Goal: Book appointment/travel/reservation

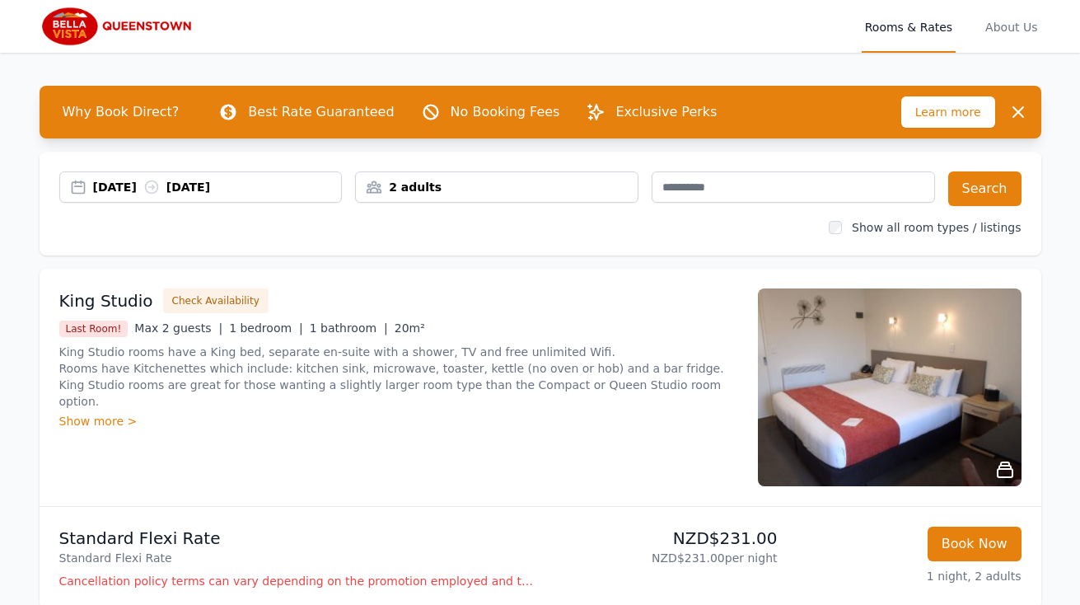
click at [140, 190] on div "[DATE] [DATE]" at bounding box center [217, 187] width 249 height 16
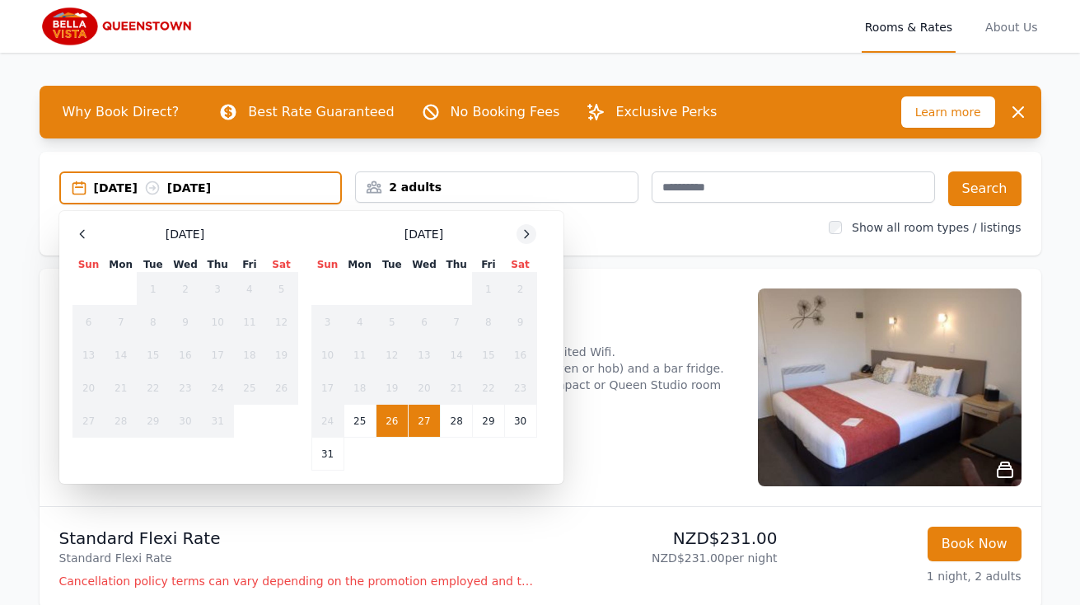
click at [527, 234] on icon at bounding box center [526, 233] width 13 height 13
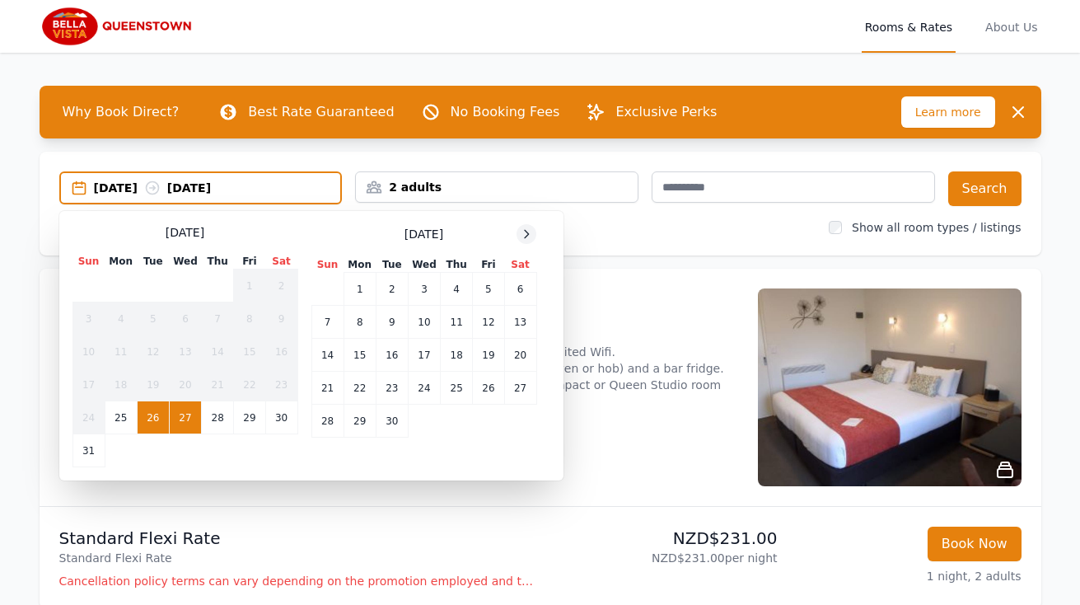
click at [527, 234] on icon at bounding box center [526, 233] width 13 height 13
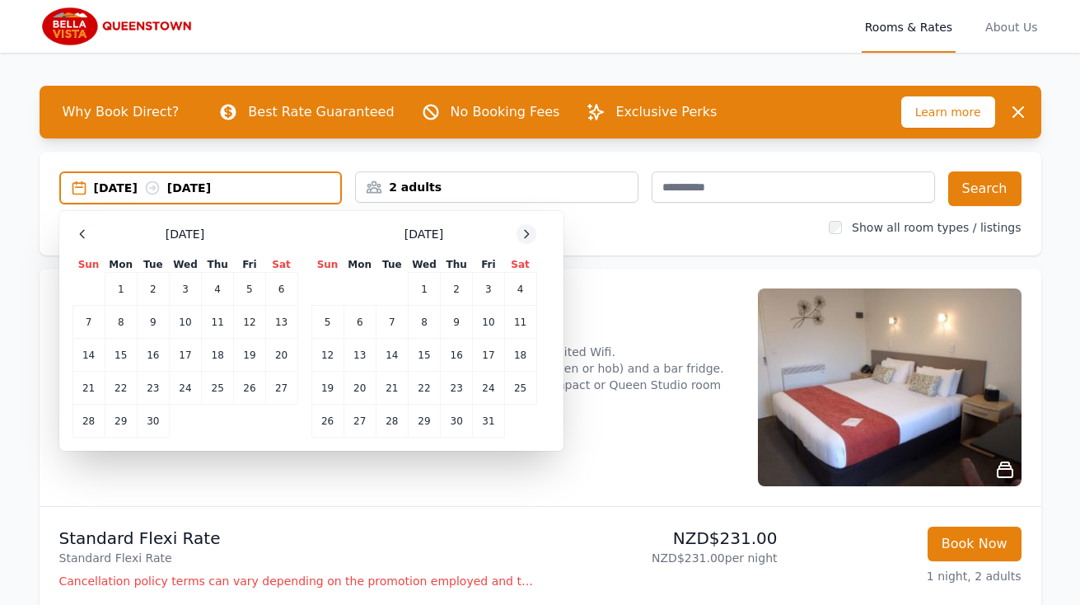
click at [527, 234] on icon at bounding box center [526, 233] width 13 height 13
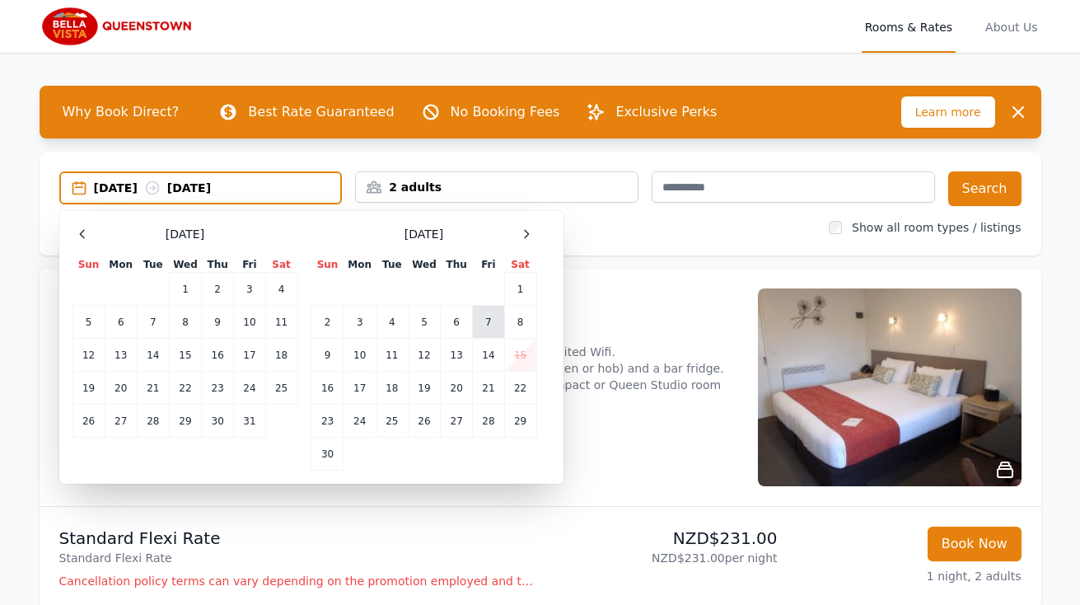
click at [487, 330] on td "7" at bounding box center [488, 322] width 31 height 33
click at [368, 354] on td "10" at bounding box center [360, 355] width 32 height 33
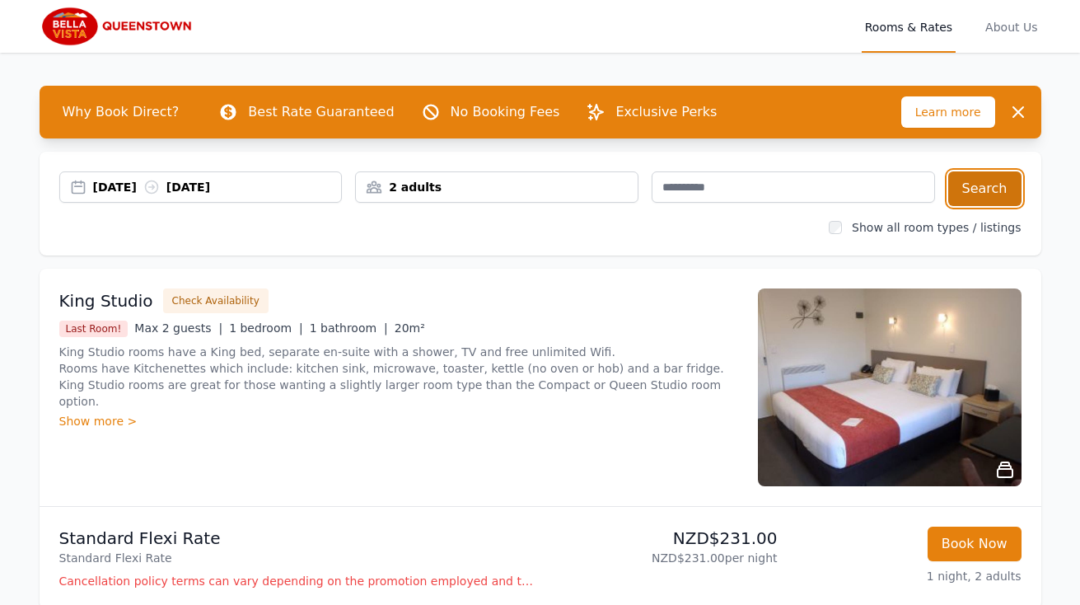
click at [969, 189] on button "Search" at bounding box center [985, 188] width 73 height 35
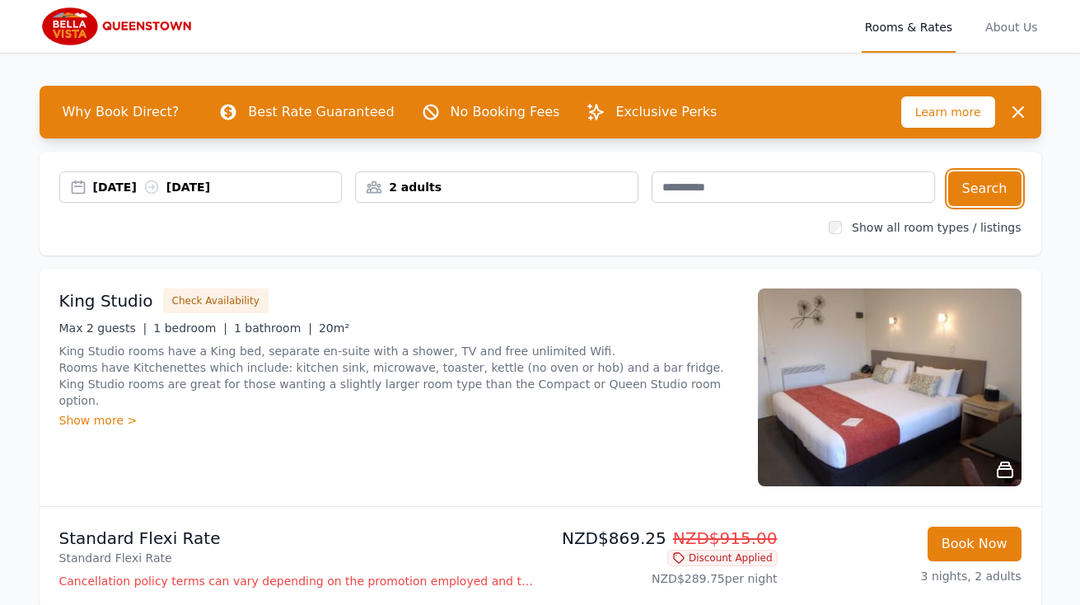
scroll to position [52, 0]
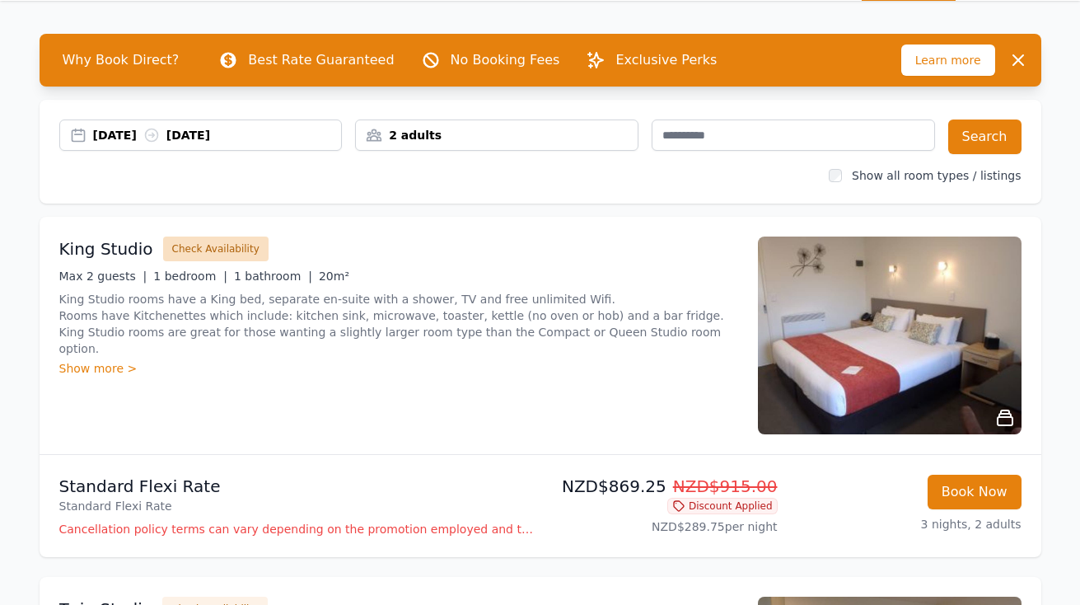
click at [213, 246] on button "Check Availability" at bounding box center [215, 249] width 105 height 25
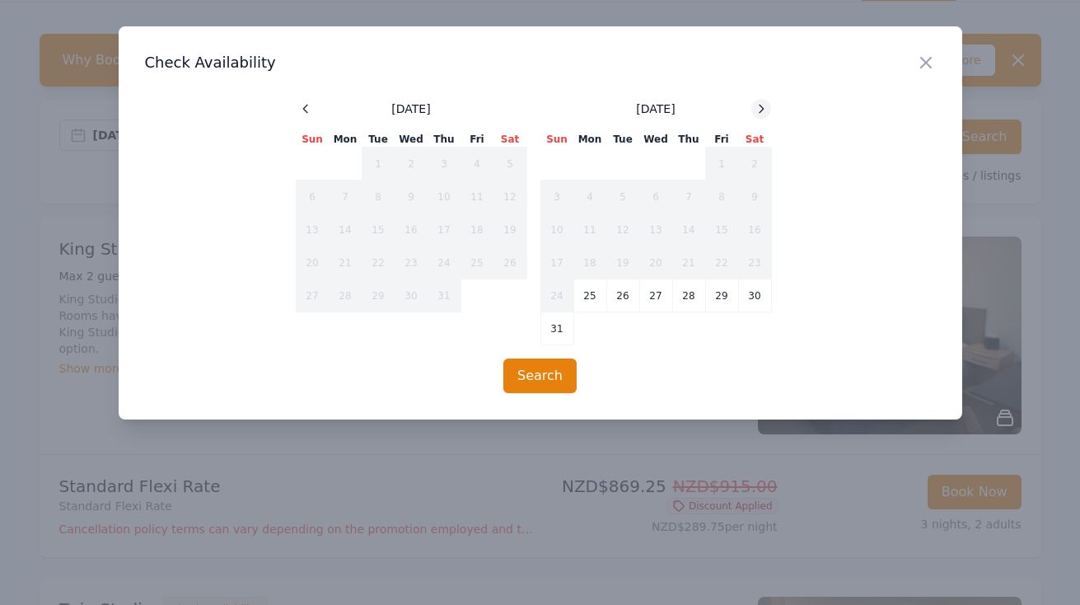
click at [759, 107] on icon at bounding box center [761, 108] width 13 height 13
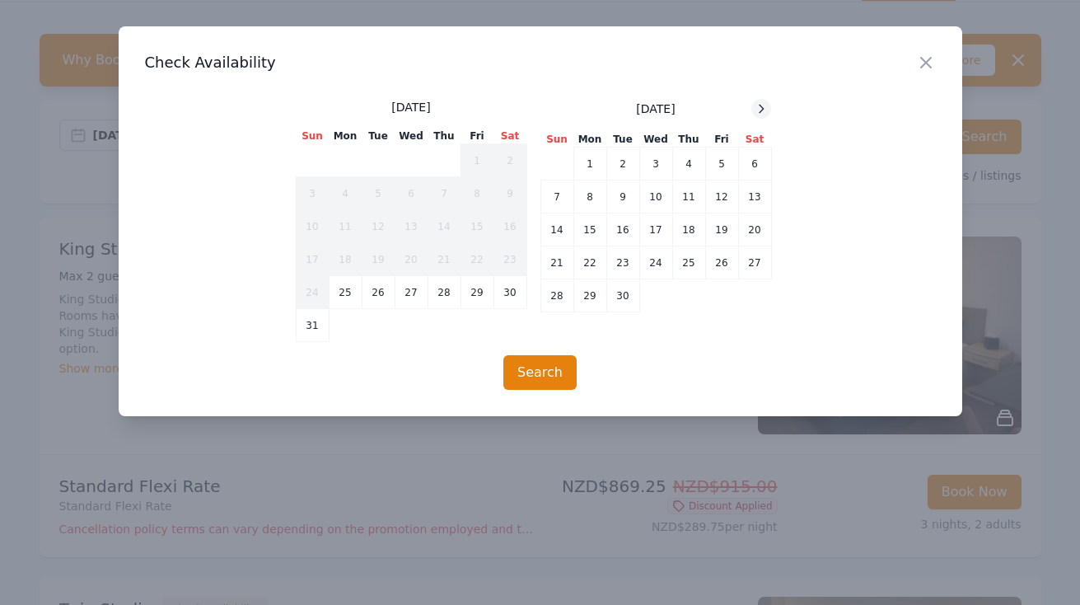
click at [759, 107] on icon at bounding box center [761, 108] width 13 height 13
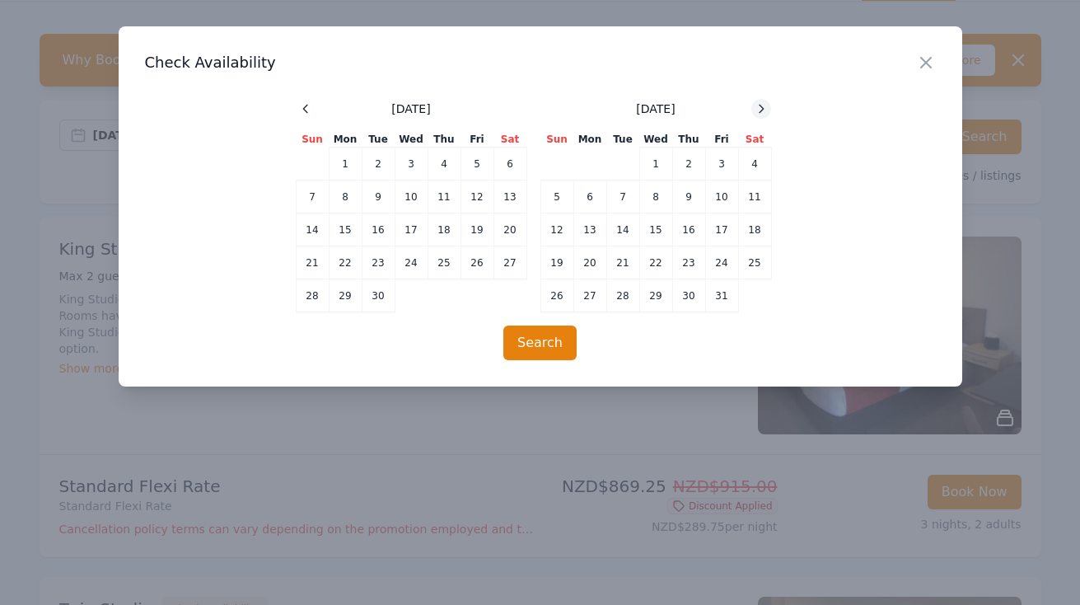
click at [759, 107] on icon at bounding box center [761, 108] width 13 height 13
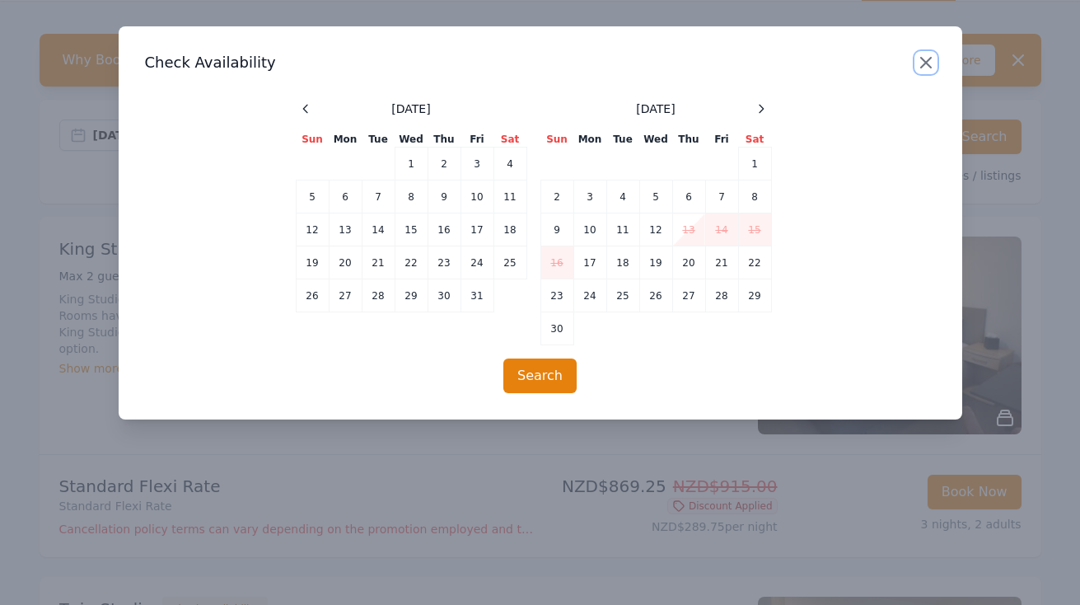
click at [925, 62] on icon "button" at bounding box center [926, 63] width 10 height 10
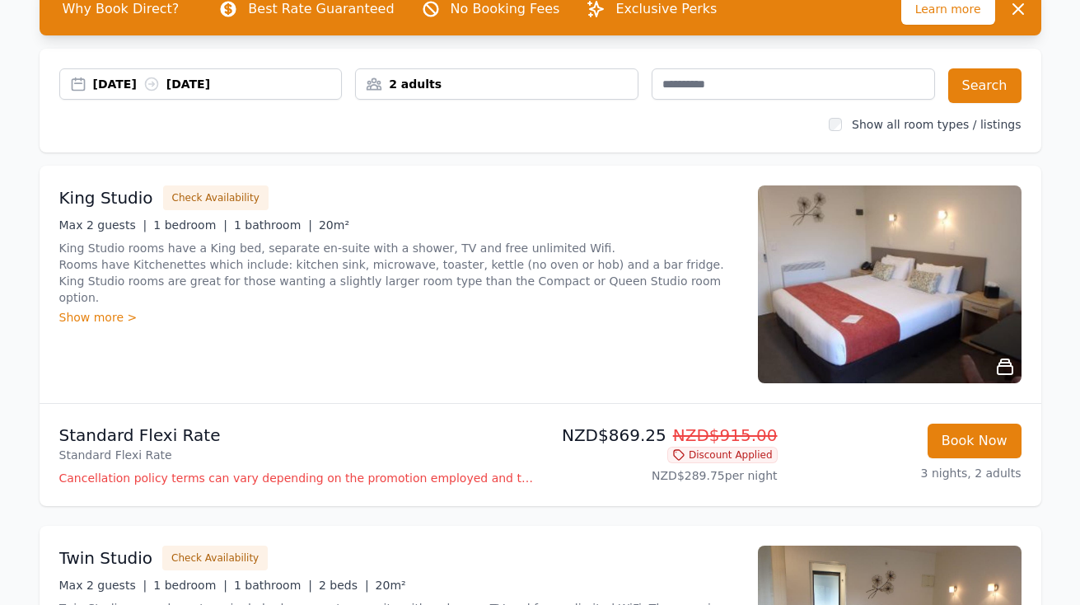
scroll to position [0, 0]
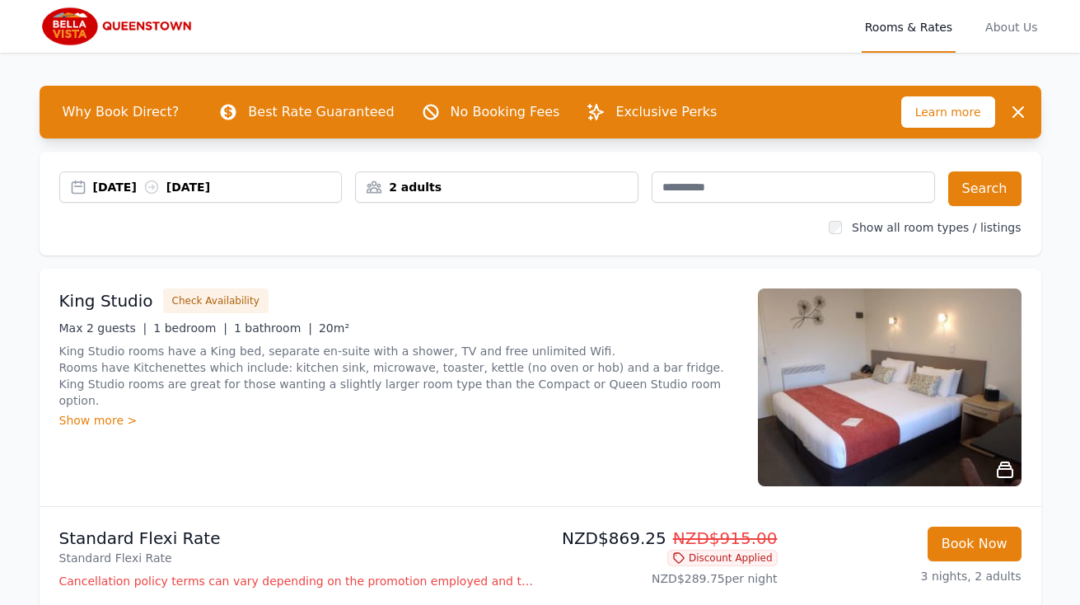
click at [110, 30] on img at bounding box center [119, 27] width 158 height 40
